Goal: Submit feedback/report problem

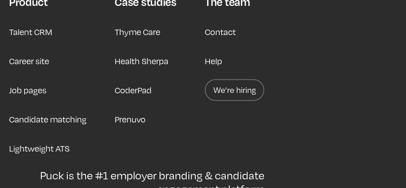
scroll to position [2278, 0]
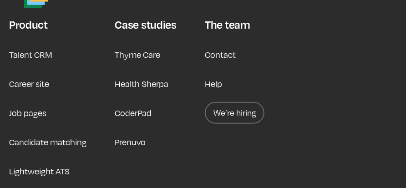
click at [220, 57] on link "Contact" at bounding box center [220, 55] width 31 height 22
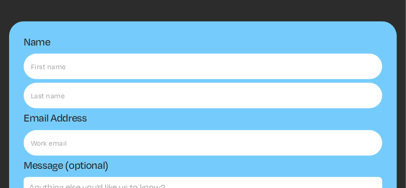
scroll to position [46, 0]
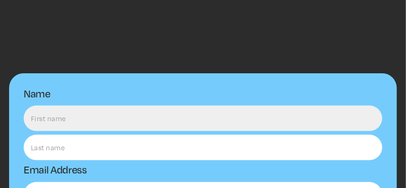
click at [127, 125] on input "Name" at bounding box center [203, 119] width 359 height 26
type input "sham"
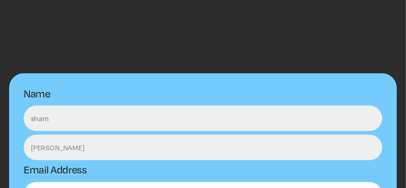
type input "[PERSON_NAME]"
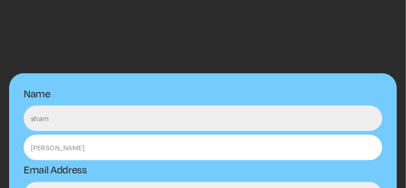
scroll to position [65, 0]
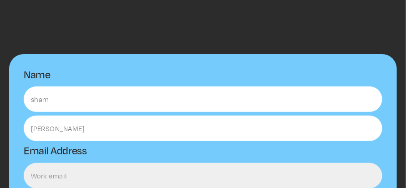
type input "h"
type input "[EMAIL_ADDRESS][DOMAIN_NAME]"
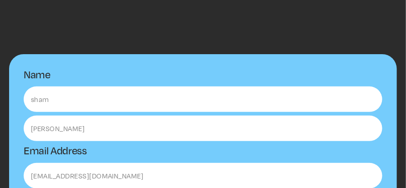
scroll to position [190, 0]
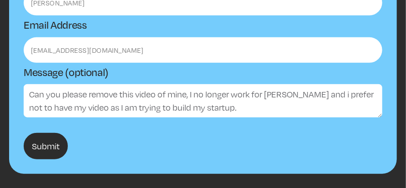
paste textarea "[URL][DOMAIN_NAME][PERSON_NAME]"
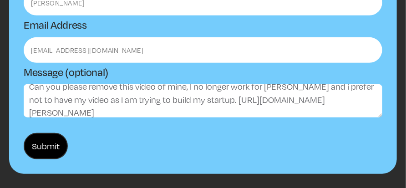
type textarea "Can you please remove this video of mine, I no longer work for [PERSON_NAME] an…"
click at [33, 152] on input "Submit" at bounding box center [46, 146] width 44 height 26
type input "Please wait..."
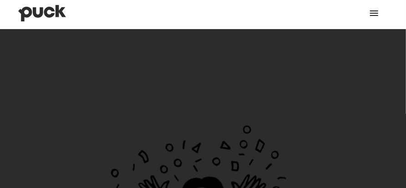
scroll to position [0, 0]
